Goal: Navigation & Orientation: Find specific page/section

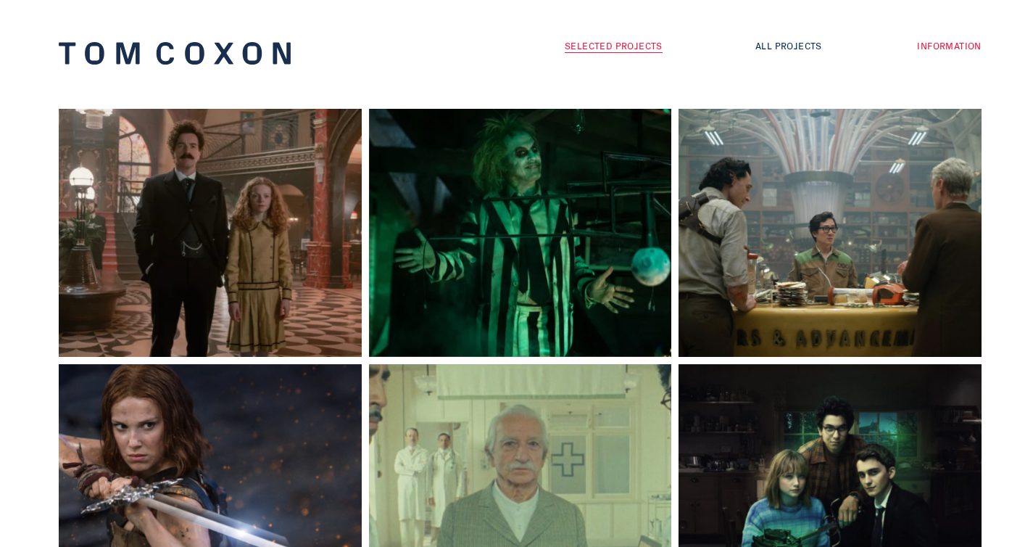
click at [935, 47] on link "Information" at bounding box center [949, 45] width 64 height 14
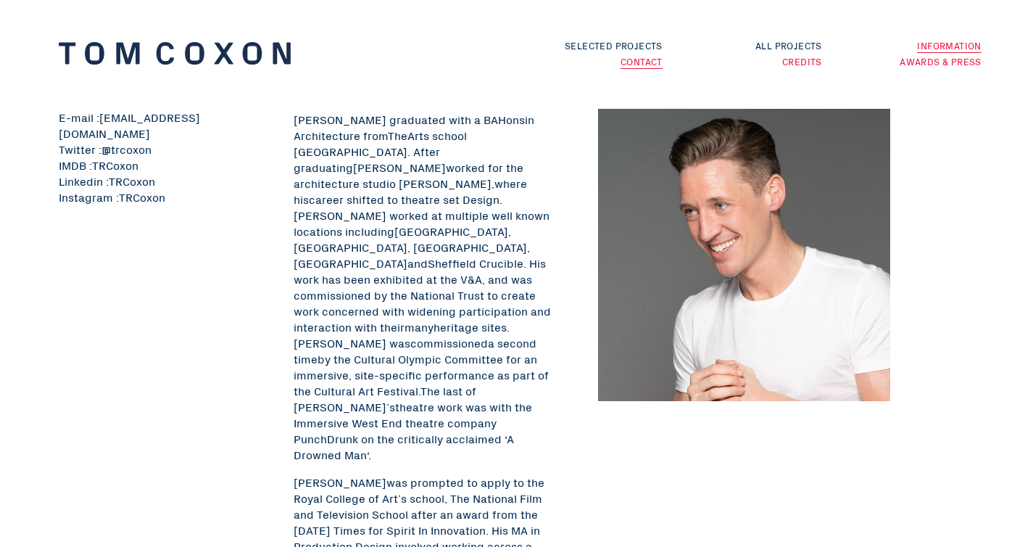
click at [932, 68] on li "Awards & Press" at bounding box center [902, 60] width 160 height 16
click at [932, 60] on link "Awards & Press" at bounding box center [940, 61] width 81 height 14
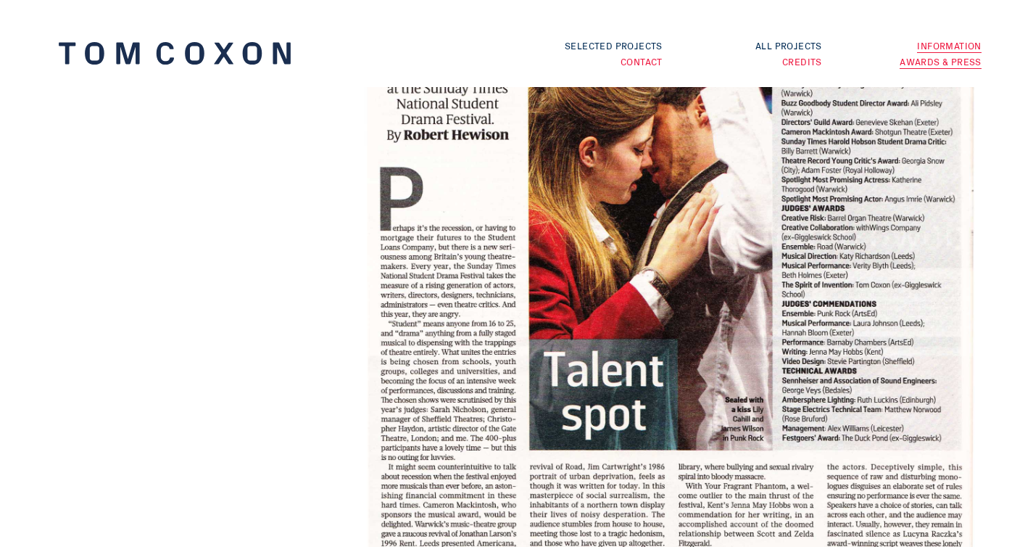
scroll to position [2536, 0]
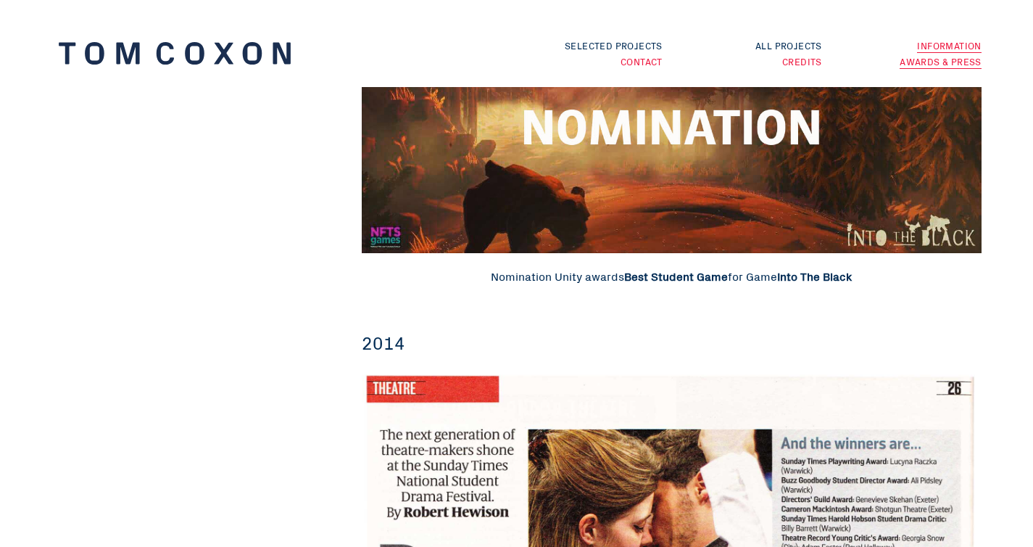
click at [959, 46] on link "Information" at bounding box center [949, 45] width 64 height 15
